Goal: Transaction & Acquisition: Download file/media

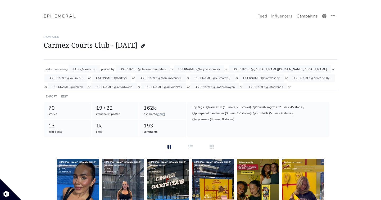
click at [303, 19] on link "Campaigns" at bounding box center [306, 16] width 25 height 11
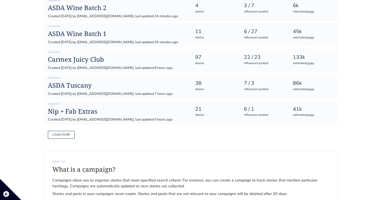
scroll to position [215, 0]
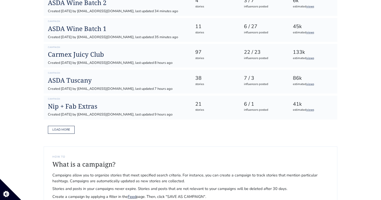
click at [68, 126] on button "Load more" at bounding box center [61, 130] width 27 height 8
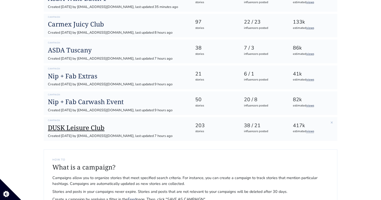
scroll to position [244, 0]
click at [92, 124] on h1 "DUSK Leisure Club" at bounding box center [117, 128] width 138 height 8
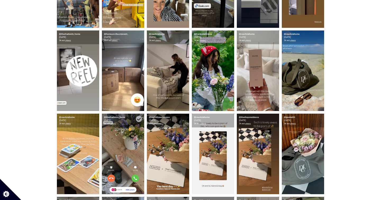
scroll to position [293, 0]
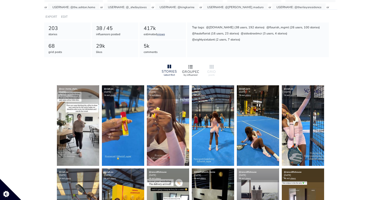
click at [184, 65] on div at bounding box center [190, 67] width 17 height 6
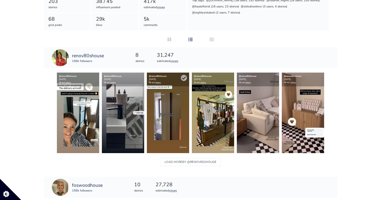
scroll to position [109, 0]
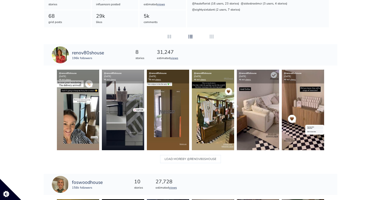
click at [252, 114] on img at bounding box center [258, 110] width 42 height 80
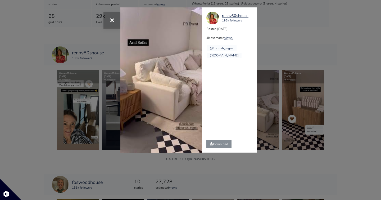
click at [112, 21] on span "×" at bounding box center [111, 19] width 5 height 11
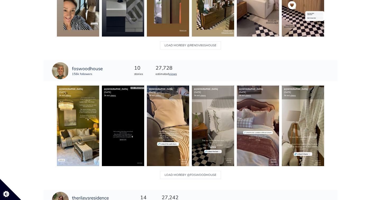
scroll to position [245, 0]
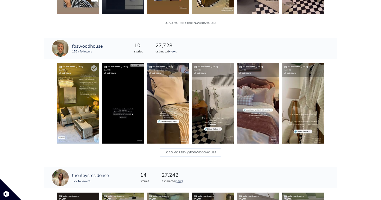
click at [73, 108] on img at bounding box center [78, 103] width 42 height 80
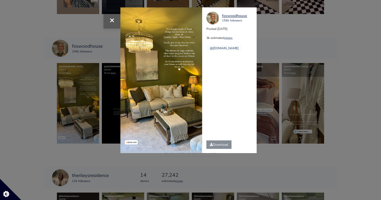
click at [110, 18] on span "×" at bounding box center [111, 19] width 5 height 11
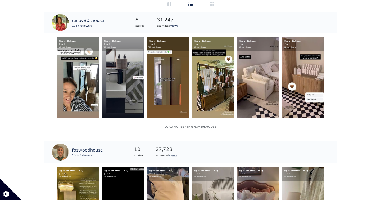
scroll to position [146, 0]
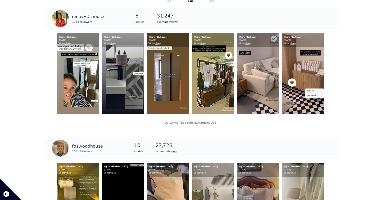
click at [261, 81] on img at bounding box center [258, 73] width 42 height 80
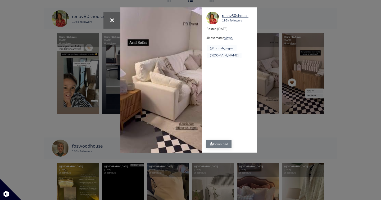
click at [215, 144] on link "Download" at bounding box center [218, 144] width 25 height 8
click at [110, 17] on span "×" at bounding box center [111, 19] width 5 height 11
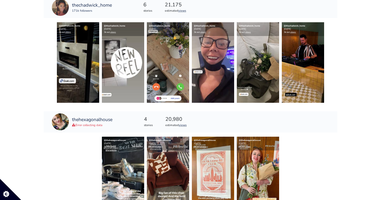
scroll to position [510, 0]
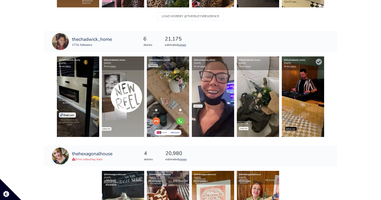
click at [303, 84] on img at bounding box center [302, 96] width 42 height 80
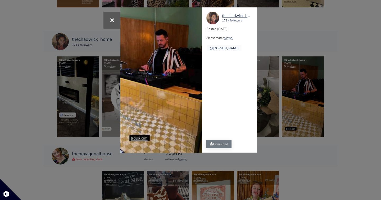
click at [212, 145] on icon at bounding box center [211, 143] width 3 height 3
click at [111, 21] on span "×" at bounding box center [111, 19] width 5 height 11
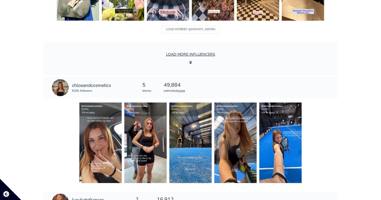
scroll to position [971, 0]
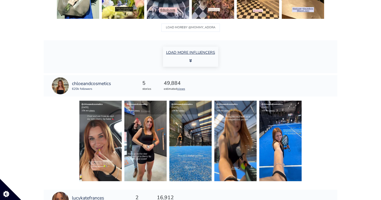
click at [192, 60] on button "LOAD MORE INFLUENCERS" at bounding box center [190, 57] width 55 height 20
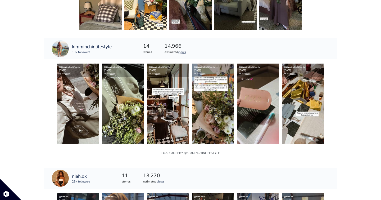
scroll to position [2420, 0]
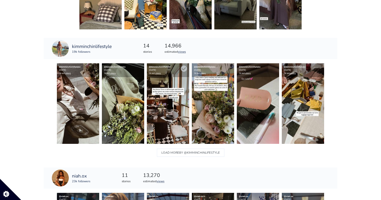
click at [163, 117] on img at bounding box center [168, 103] width 42 height 80
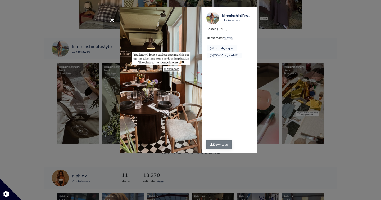
click at [218, 146] on link "Download" at bounding box center [218, 144] width 25 height 8
click at [110, 21] on span "×" at bounding box center [111, 19] width 5 height 11
